Goal: Task Accomplishment & Management: Use online tool/utility

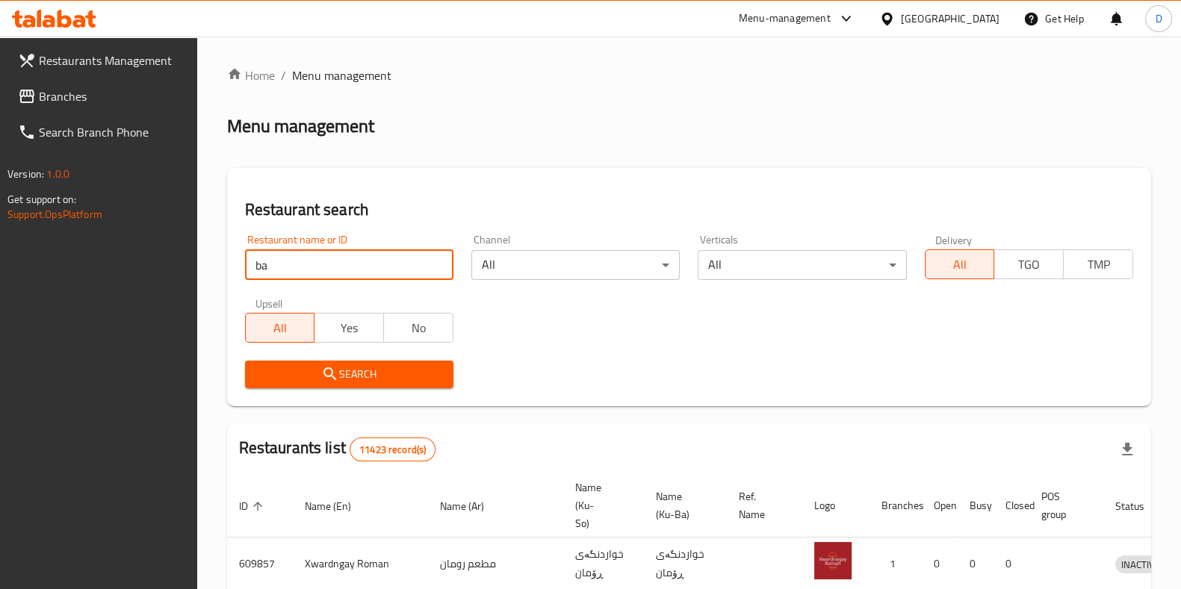
type input "b"
click button "Search" at bounding box center [349, 375] width 208 height 28
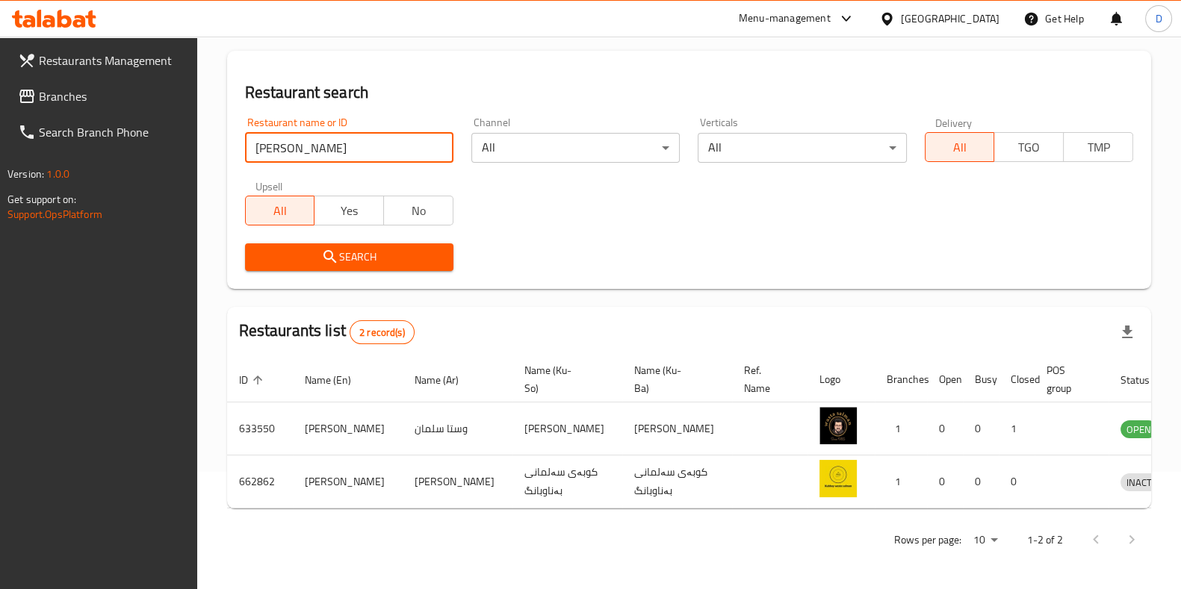
scroll to position [130, 0]
drag, startPoint x: 314, startPoint y: 133, endPoint x: 119, endPoint y: 139, distance: 194.2
click at [152, 132] on div "Restaurants Management Branches Search Branch Phone Version: 1.0.0 Get support …" at bounding box center [590, 254] width 1181 height 670
click button "Search" at bounding box center [349, 257] width 208 height 28
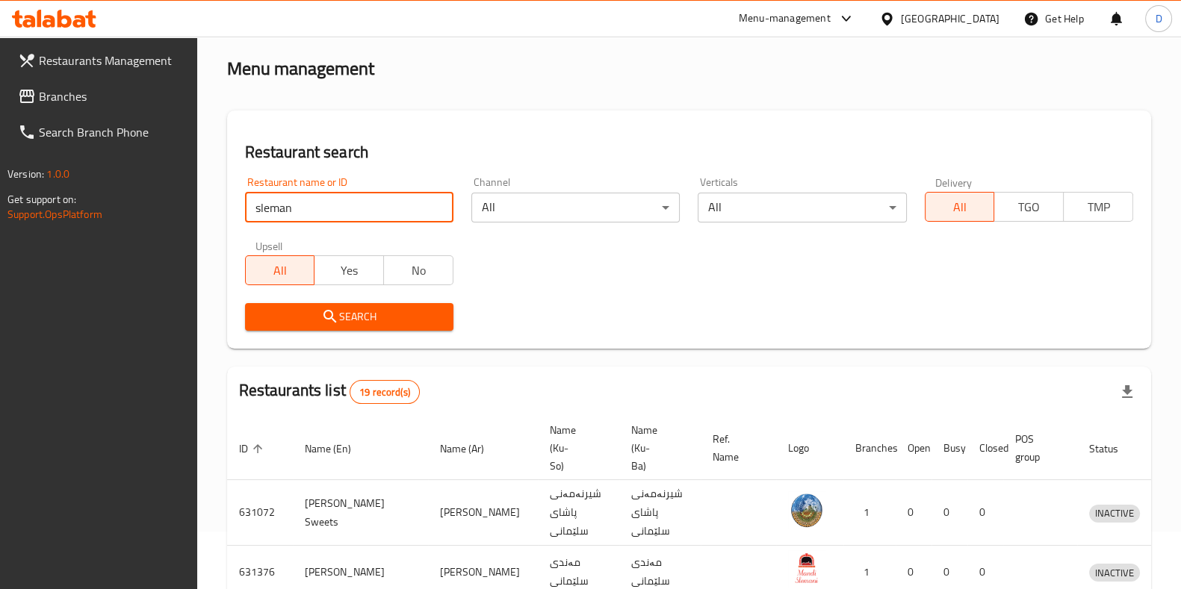
scroll to position [0, 0]
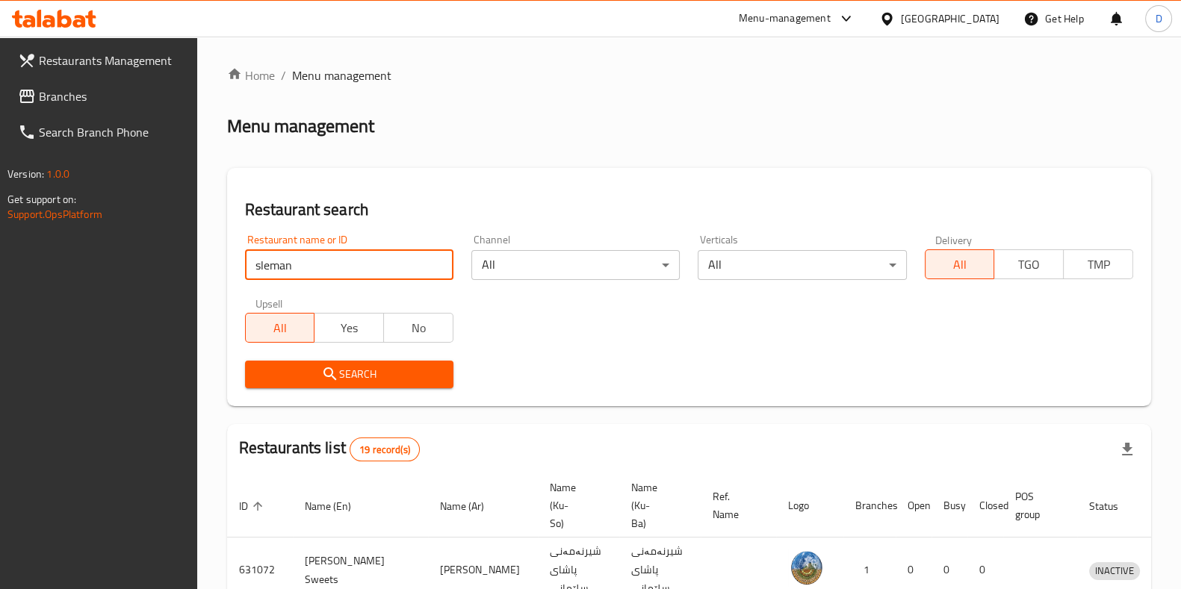
drag, startPoint x: 306, startPoint y: 263, endPoint x: 182, endPoint y: 261, distance: 124.0
type input "[PERSON_NAME]"
click button "Search" at bounding box center [349, 375] width 208 height 28
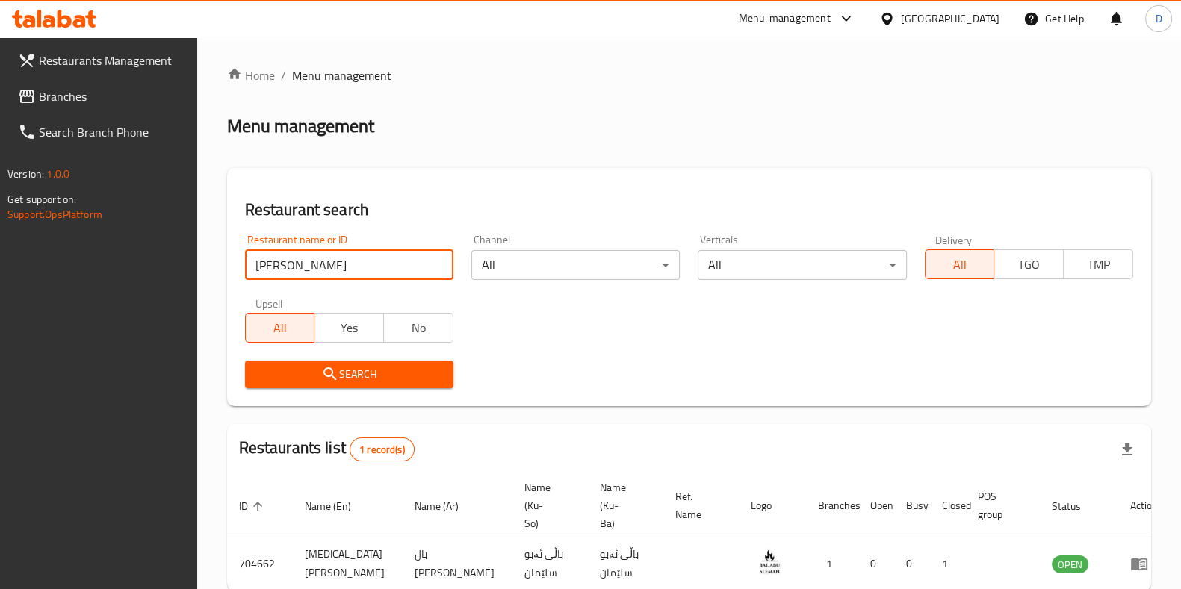
scroll to position [64, 0]
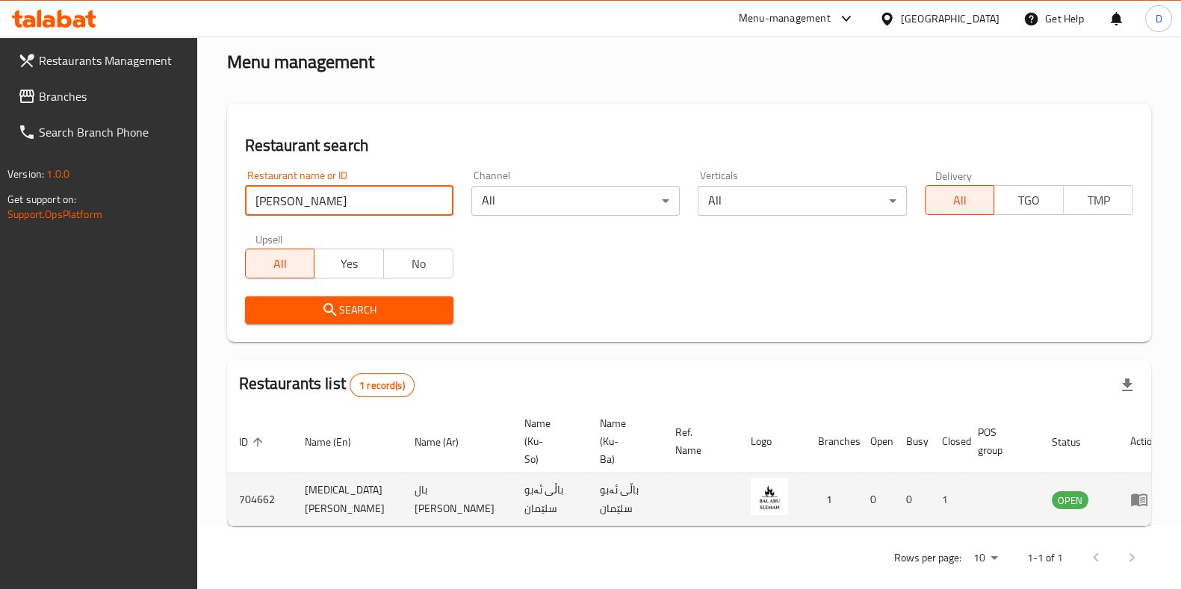
click at [1130, 491] on icon "enhanced table" at bounding box center [1139, 500] width 18 height 18
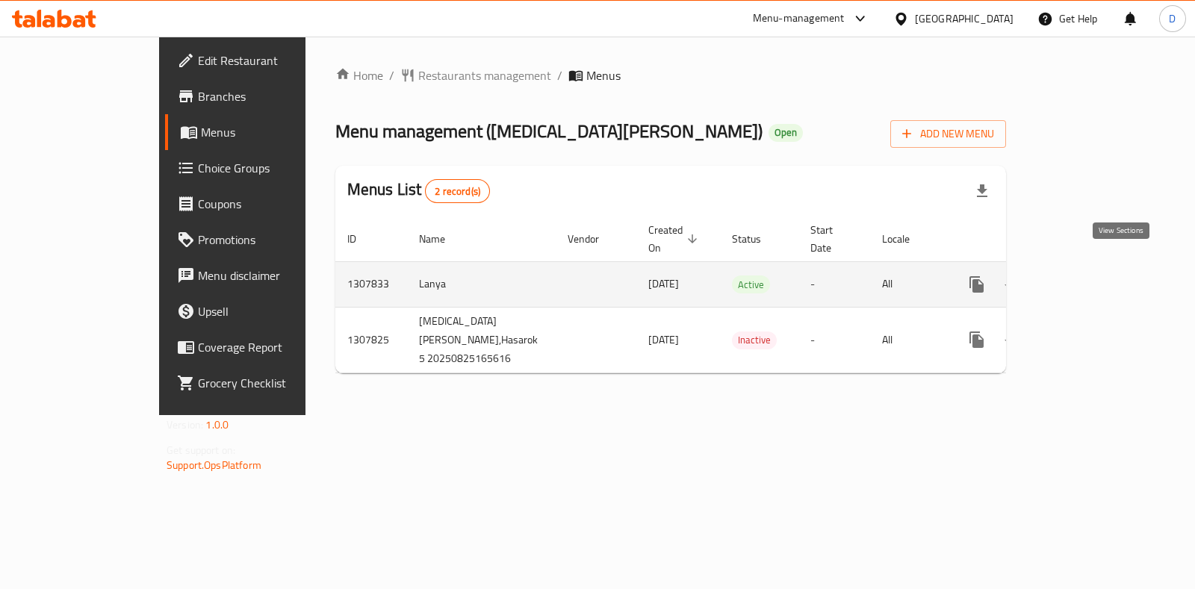
click at [1102, 270] on link "enhanced table" at bounding box center [1084, 285] width 36 height 36
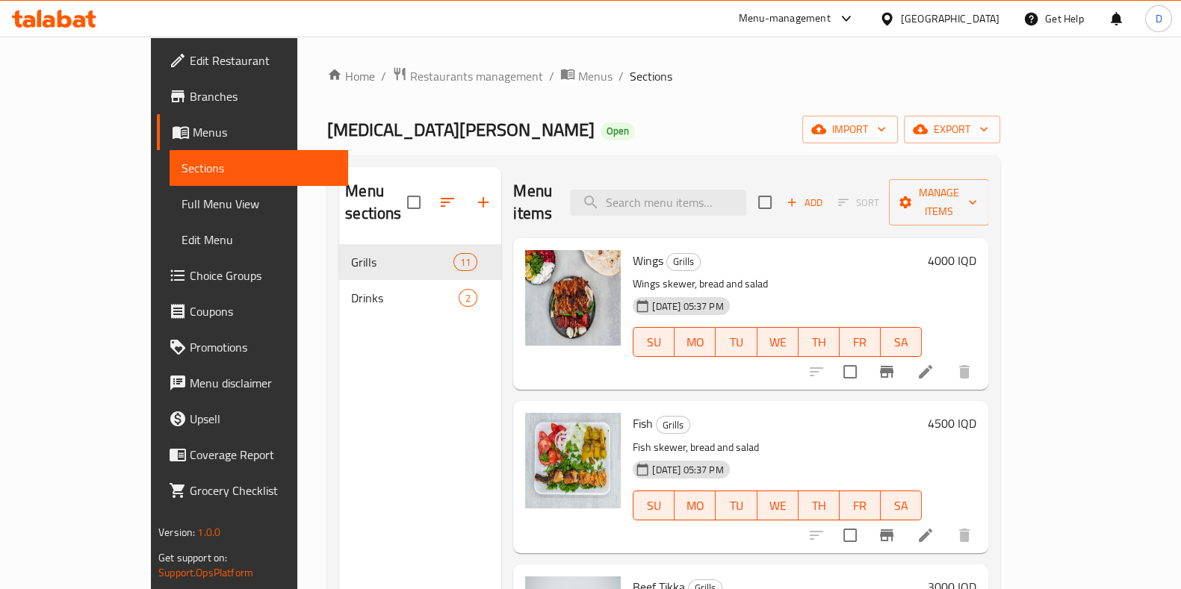
click at [830, 24] on div "Menu-management" at bounding box center [784, 19] width 92 height 18
click at [190, 61] on span "Edit Restaurant" at bounding box center [263, 61] width 146 height 18
